Goal: Navigation & Orientation: Find specific page/section

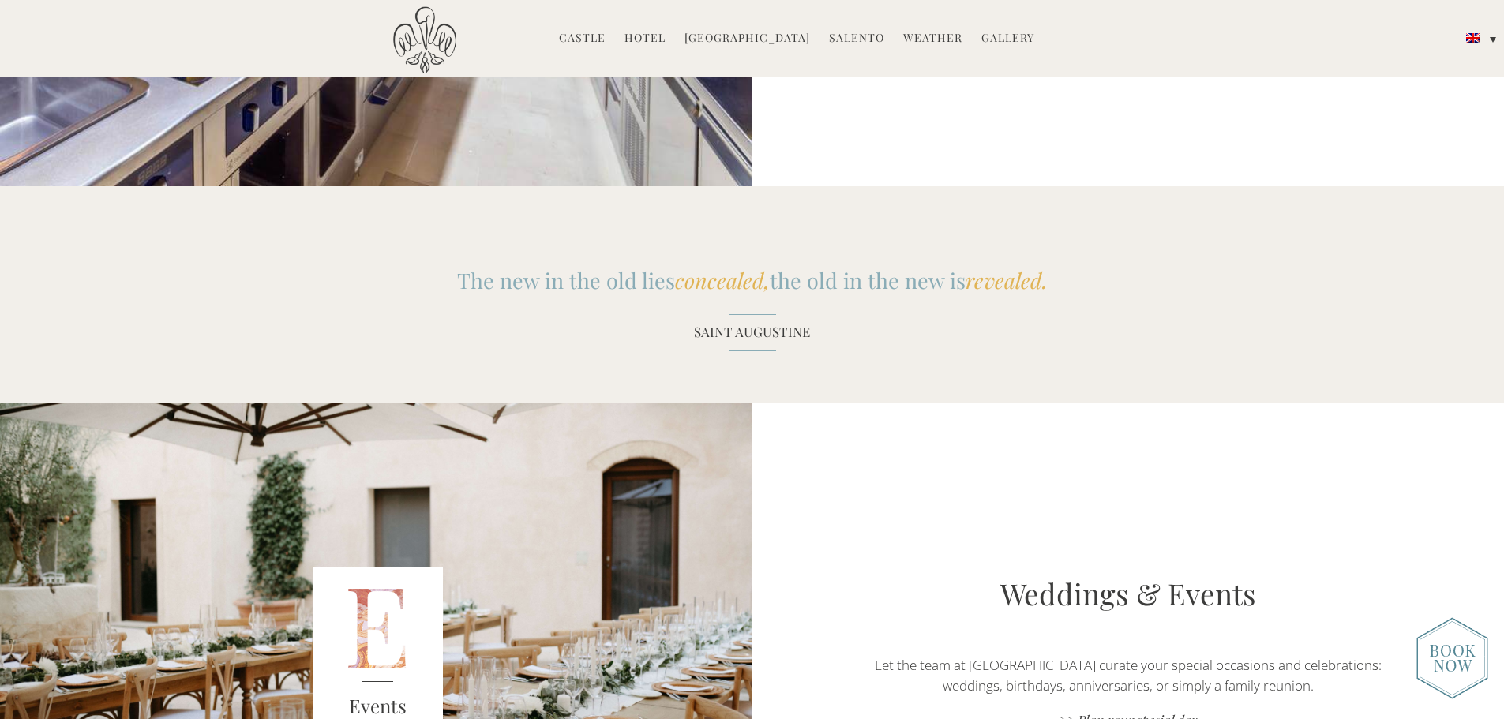
scroll to position [1974, 0]
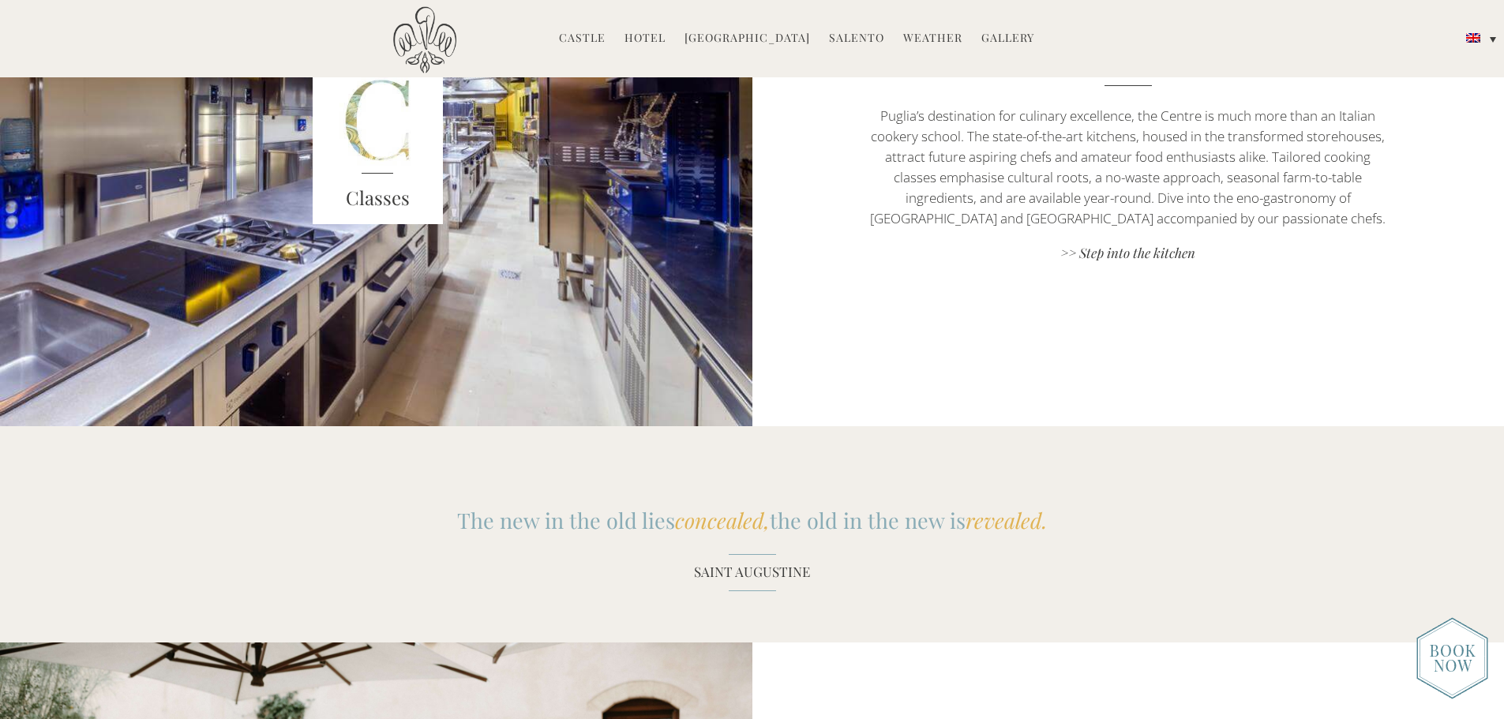
click at [644, 36] on link "Hotel" at bounding box center [645, 39] width 41 height 18
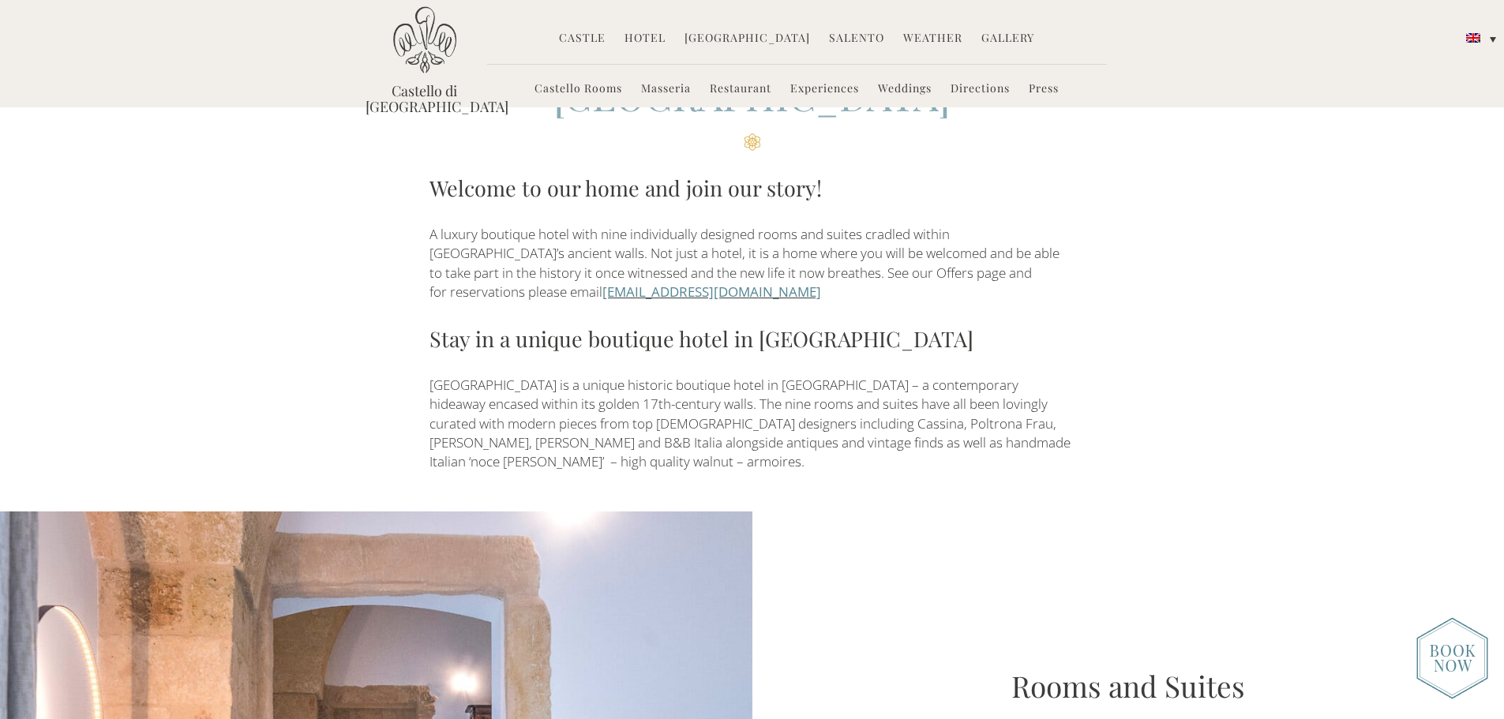
scroll to position [474, 0]
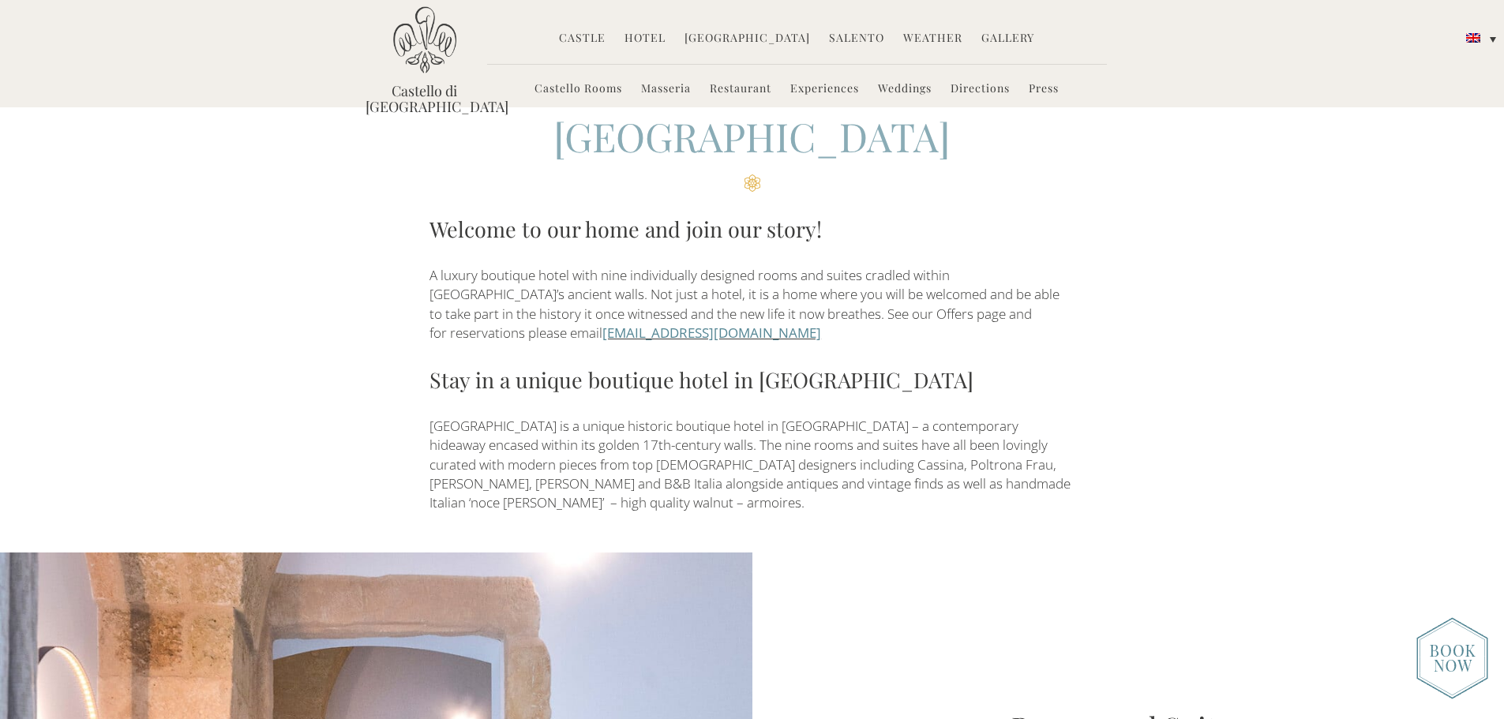
click at [568, 86] on link "Castello Rooms" at bounding box center [579, 90] width 88 height 18
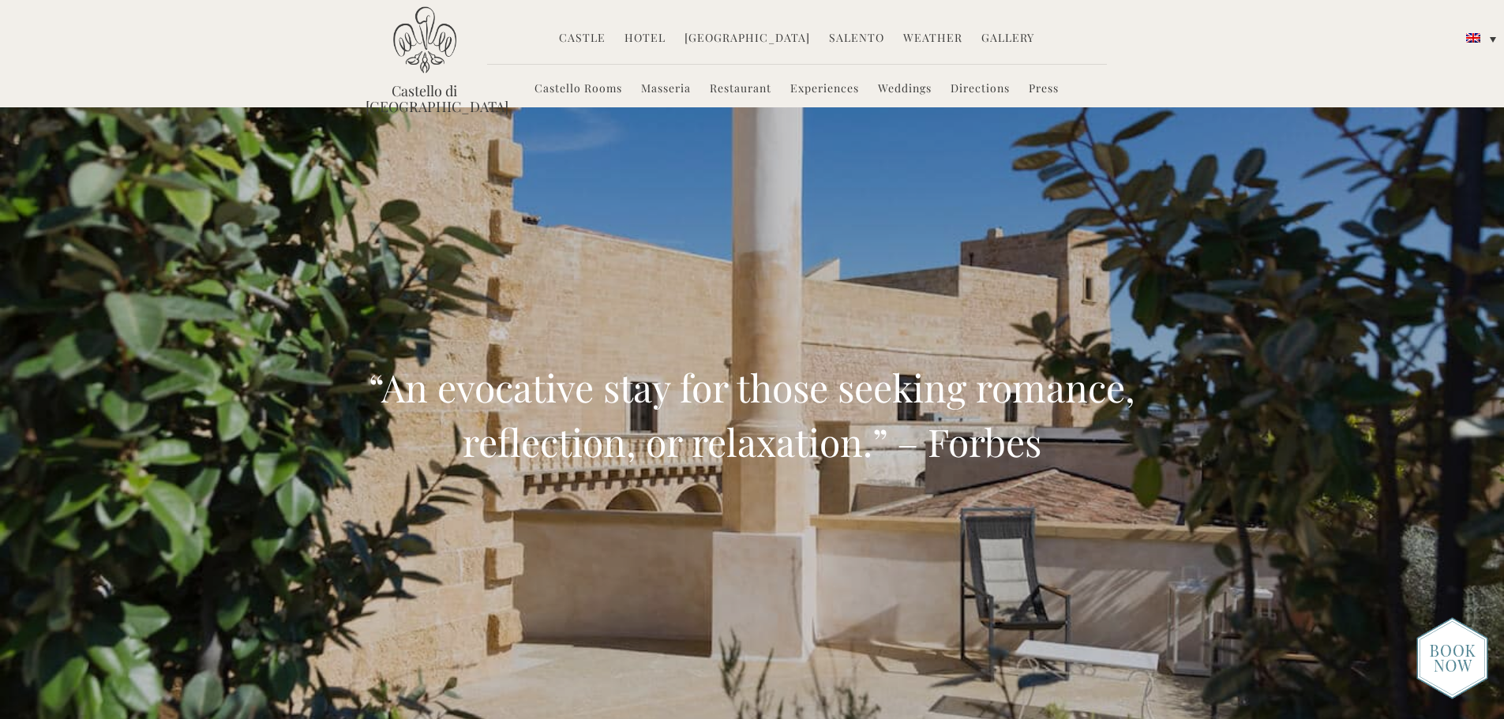
click at [422, 66] on img at bounding box center [424, 39] width 63 height 67
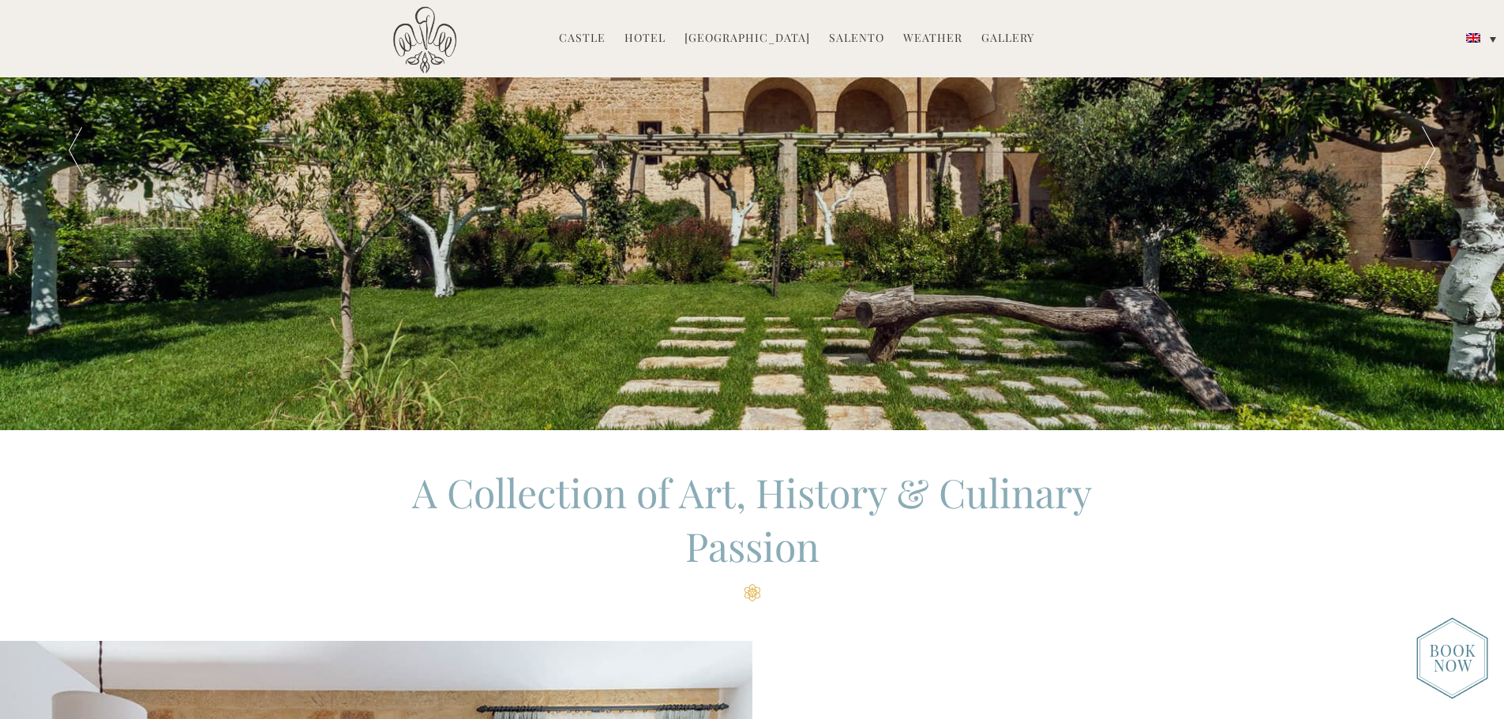
scroll to position [158, 0]
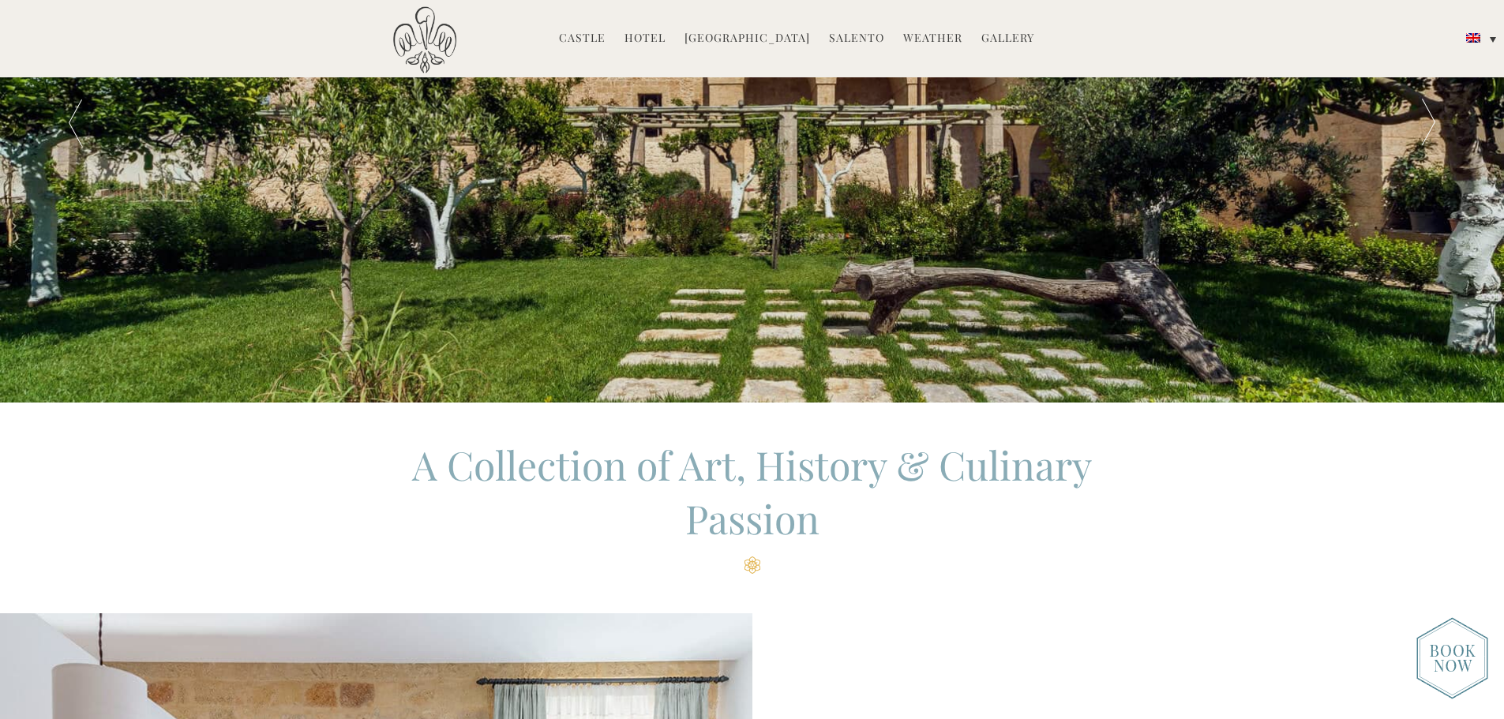
click at [1452, 653] on img at bounding box center [1453, 658] width 72 height 82
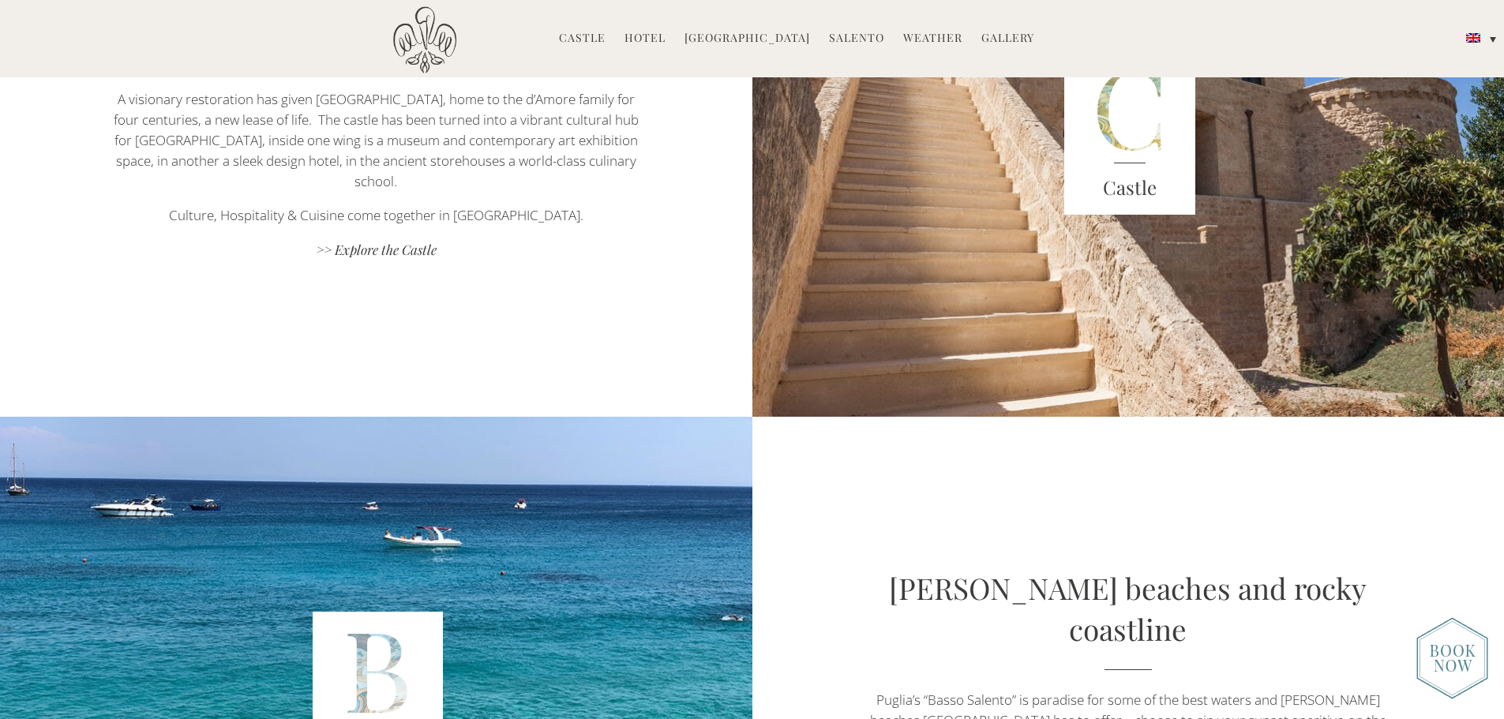
scroll to position [3237, 0]
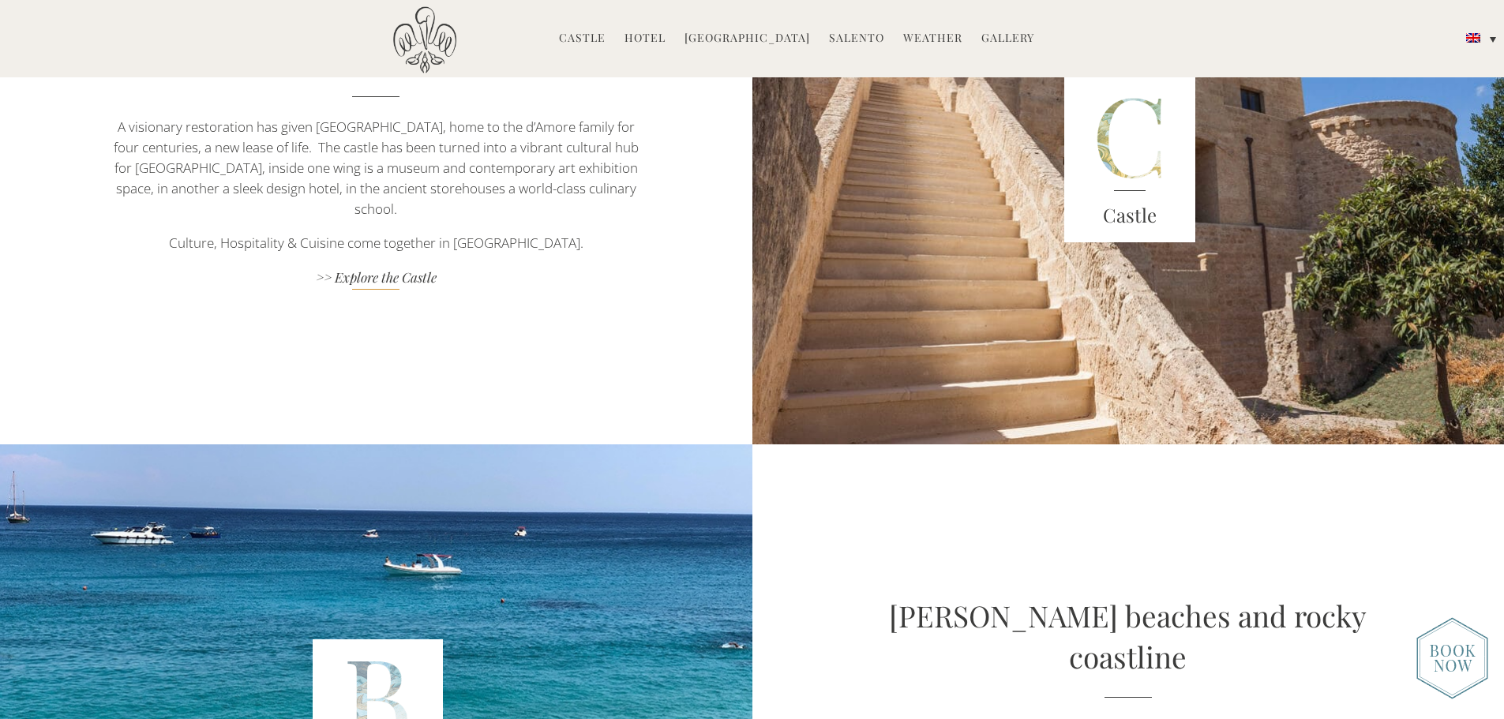
click at [390, 282] on link ">> Explore the Castle" at bounding box center [376, 278] width 527 height 21
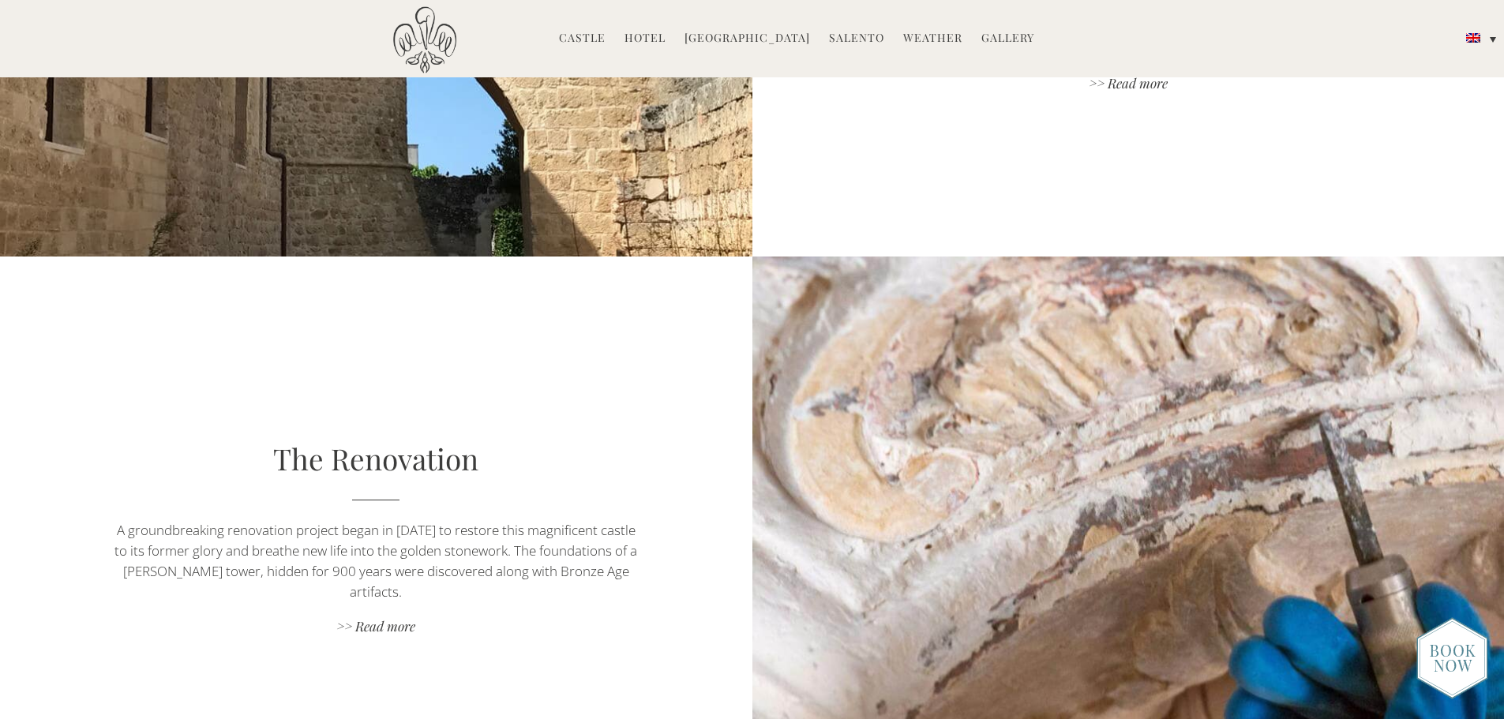
scroll to position [1184, 0]
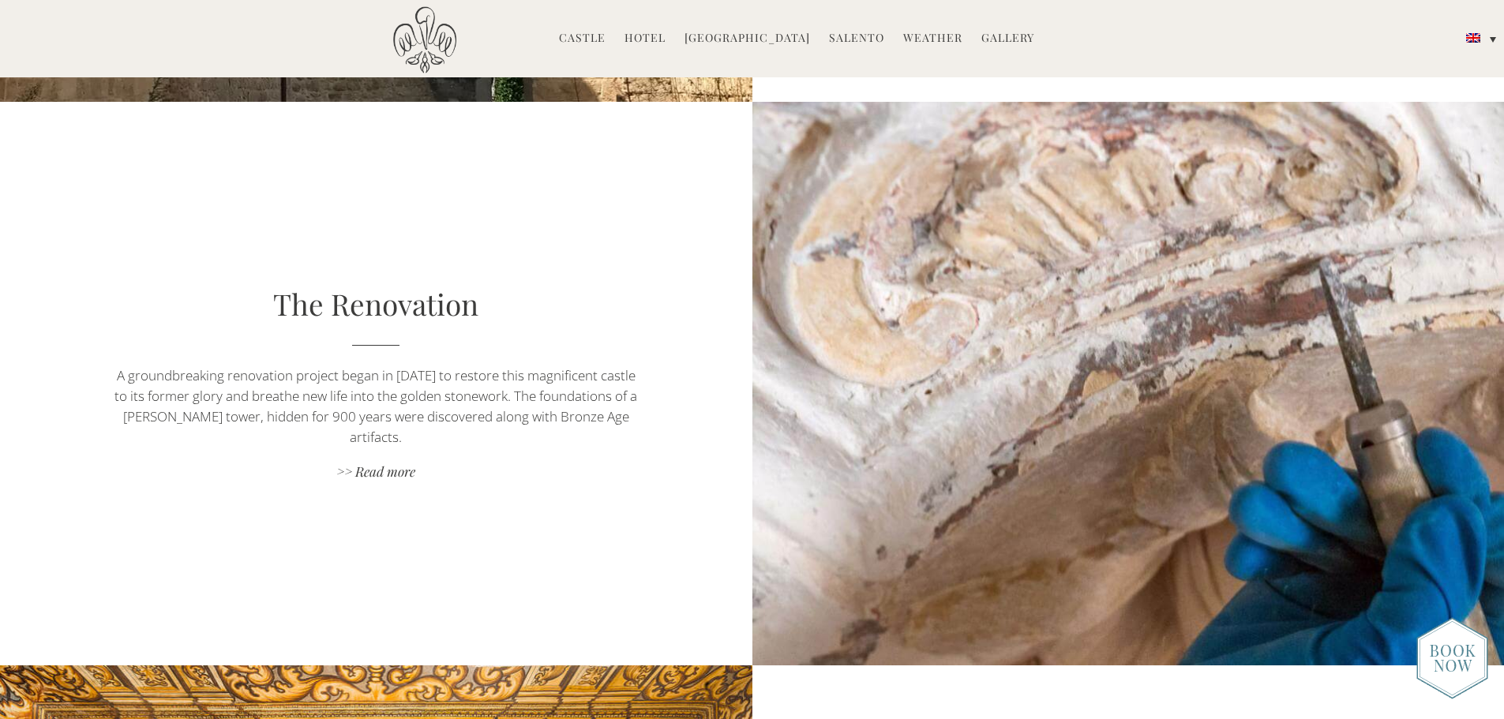
click at [1459, 658] on img at bounding box center [1453, 658] width 72 height 82
